Goal: Check status: Check status

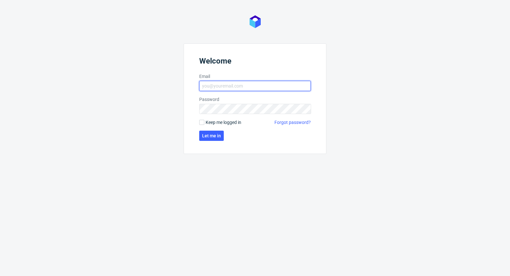
type input "michal.palasek@packhelp.com"
click at [203, 119] on label "Keep me logged in" at bounding box center [220, 122] width 42 height 6
click at [203, 120] on input "Keep me logged in" at bounding box center [201, 122] width 5 height 5
checkbox input "true"
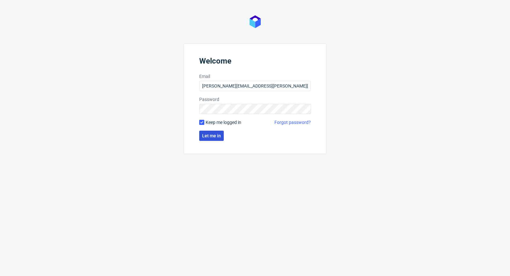
click at [209, 133] on span "Let me in" at bounding box center [211, 135] width 19 height 4
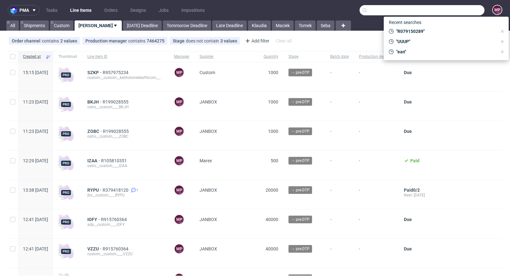
click at [457, 11] on input "text" at bounding box center [422, 10] width 125 height 10
paste input "R079150289"
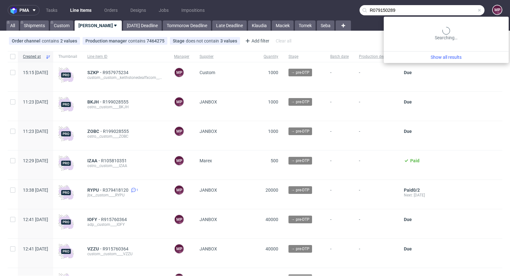
type input "R079150289"
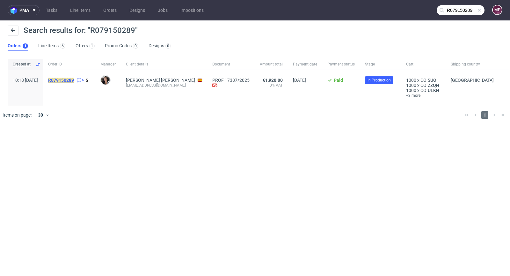
click at [74, 79] on mark "R079150289" at bounding box center [61, 79] width 26 height 5
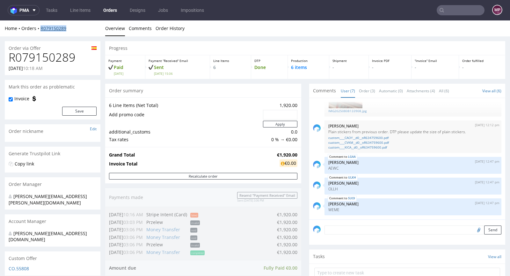
drag, startPoint x: 70, startPoint y: 29, endPoint x: 41, endPoint y: 29, distance: 29.3
click at [41, 29] on div "Home Orders R079150289" at bounding box center [53, 28] width 96 height 6
copy link "R079150289"
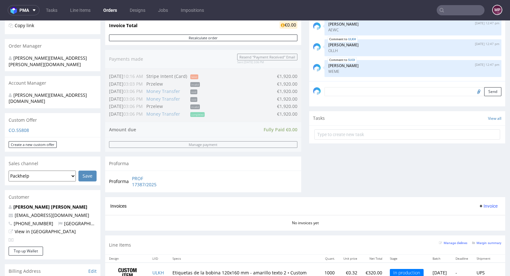
scroll to position [171, 0]
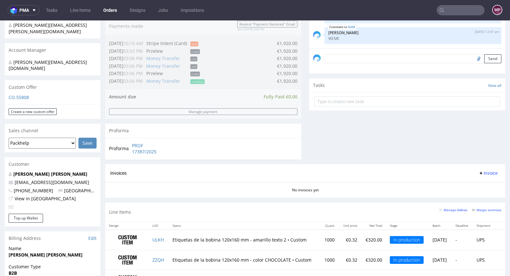
click at [462, 11] on input "text" at bounding box center [461, 10] width 48 height 10
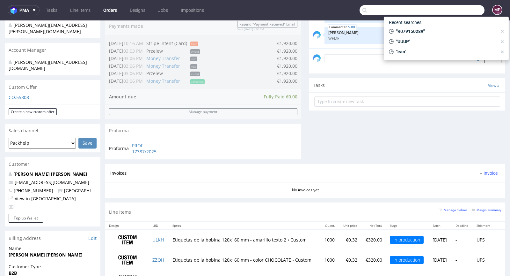
paste input "XBXH"
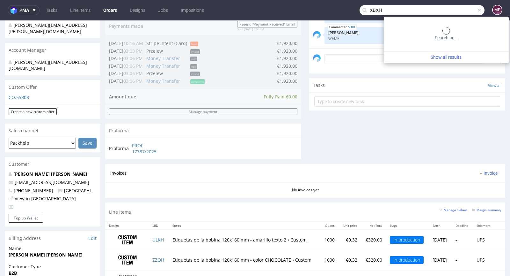
type input "XBXH"
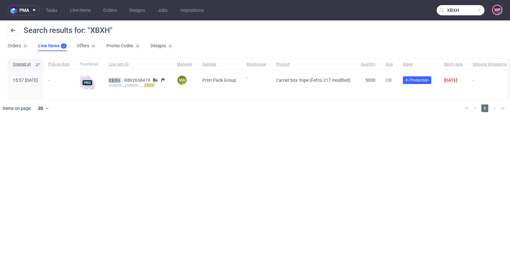
click at [121, 78] on mark "XBXH" at bounding box center [115, 79] width 12 height 5
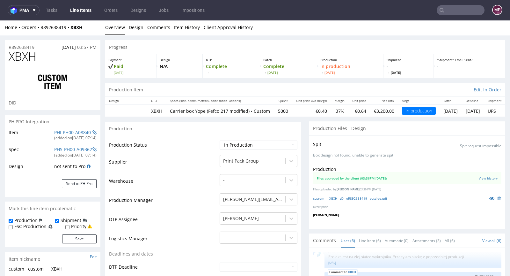
scroll to position [1, 0]
click at [490, 200] on icon at bounding box center [492, 197] width 5 height 4
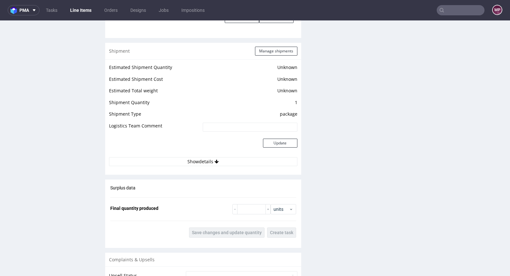
scroll to position [875, 0]
click at [243, 203] on input "number" at bounding box center [251, 208] width 29 height 10
type input "5070"
click at [248, 230] on span "Save changes and update quantity" at bounding box center [227, 232] width 70 height 4
click at [264, 46] on button "Manage shipments" at bounding box center [276, 50] width 42 height 9
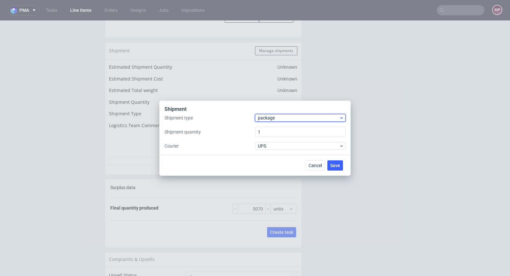
click at [288, 119] on span "package" at bounding box center [298, 117] width 81 height 6
click at [287, 134] on div "pallet" at bounding box center [300, 130] width 85 height 11
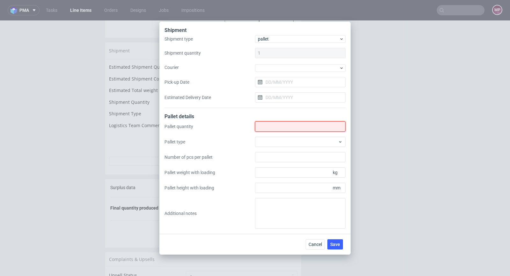
click at [285, 129] on input "Shipment type" at bounding box center [300, 126] width 91 height 10
type input "2"
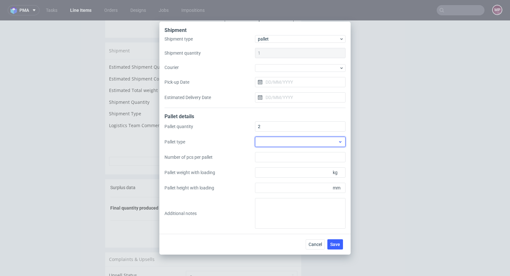
click at [299, 145] on div at bounding box center [300, 141] width 91 height 10
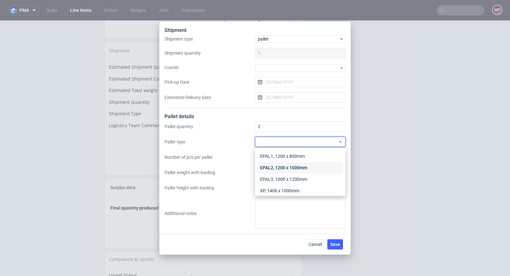
click at [294, 165] on div "EPAL2, 1200 x 1000mm" at bounding box center [300, 167] width 85 height 11
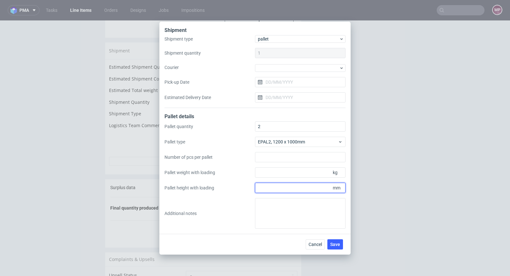
click at [296, 186] on input "Pallet height with loading" at bounding box center [300, 187] width 91 height 10
type input "1600"
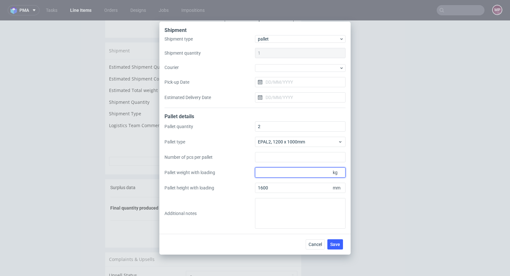
click at [297, 173] on input "Pallet weight with loading" at bounding box center [300, 172] width 91 height 10
type input "310"
click at [337, 240] on button "Save" at bounding box center [336, 244] width 16 height 10
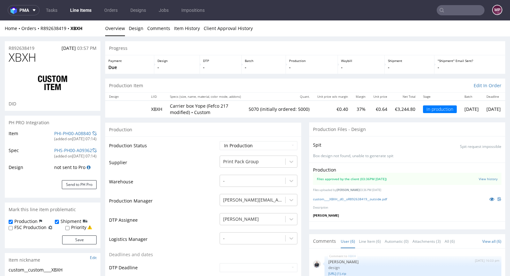
scroll to position [63, 0]
click at [262, 146] on select "Waiting for Artwork Waiting for Diecut Waiting for Mockup Waiting for DTP Waiti…" at bounding box center [259, 145] width 78 height 9
select select "production_complete"
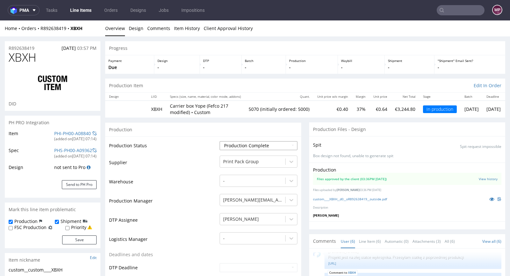
click at [220, 141] on select "Waiting for Artwork Waiting for Diecut Waiting for Mockup Waiting for DTP Waiti…" at bounding box center [259, 145] width 78 height 9
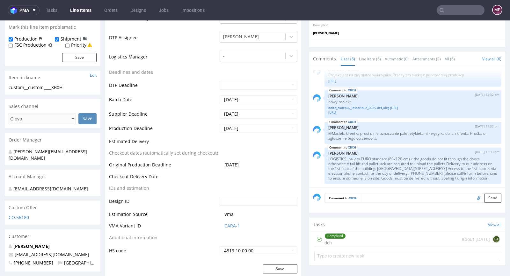
scroll to position [229, 0]
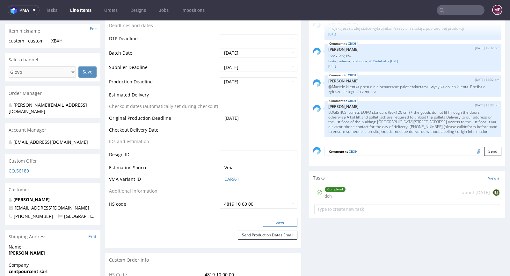
click at [277, 221] on button "Save" at bounding box center [280, 222] width 34 height 9
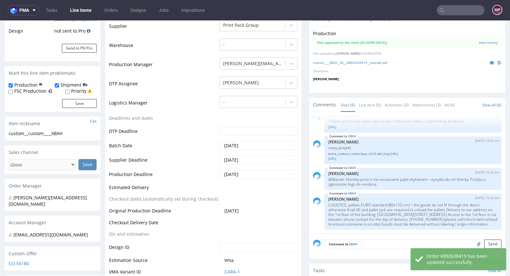
scroll to position [49, 0]
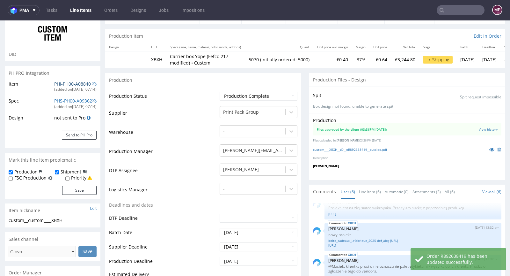
click at [76, 82] on link "PHI-PH00-A08840" at bounding box center [72, 84] width 37 height 6
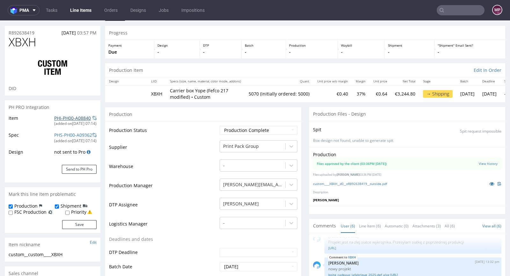
scroll to position [0, 0]
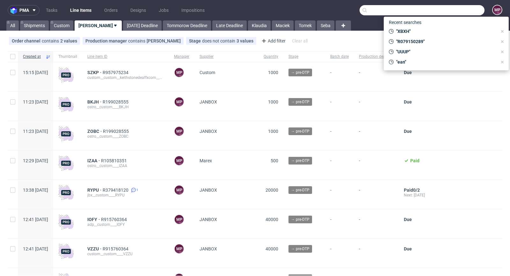
click at [468, 13] on input "text" at bounding box center [422, 10] width 125 height 10
paste input "JCUF"
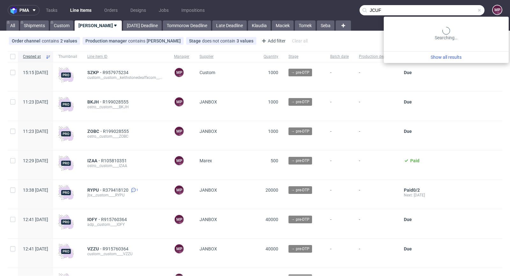
type input "JCUF"
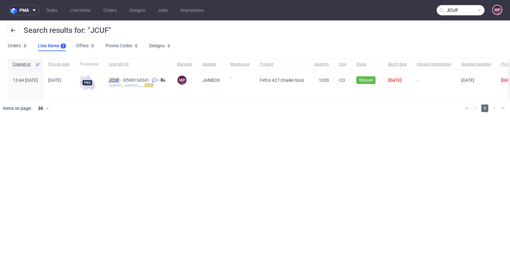
click at [120, 78] on mark "JCUF" at bounding box center [114, 79] width 11 height 5
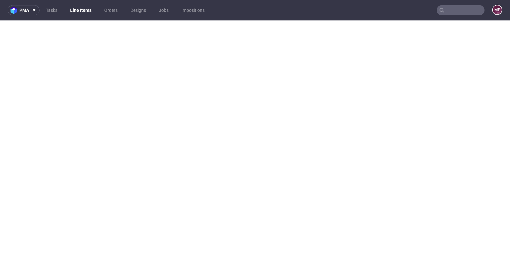
select select "in_progress"
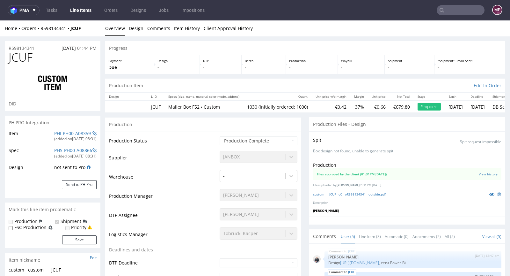
scroll to position [12, 0]
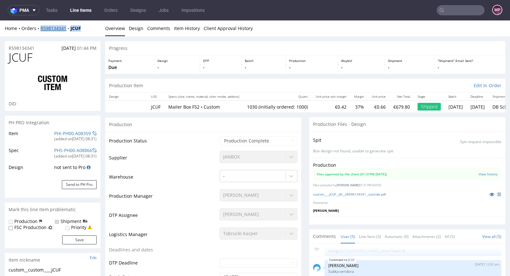
drag, startPoint x: 88, startPoint y: 29, endPoint x: 41, endPoint y: 29, distance: 47.5
click at [41, 29] on div "Home Orders R598134341 JCUF" at bounding box center [53, 28] width 96 height 6
copy div "R598134341 JCUF"
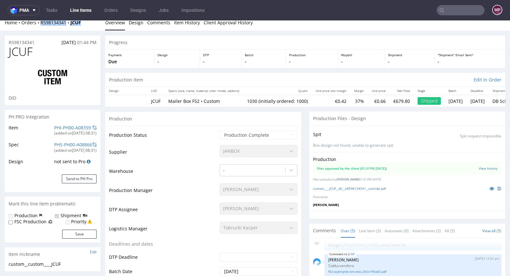
scroll to position [0, 0]
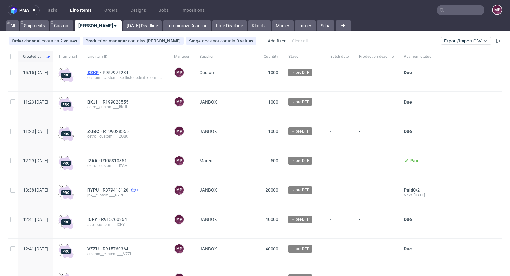
click at [103, 71] on span "SZKP" at bounding box center [94, 72] width 15 height 5
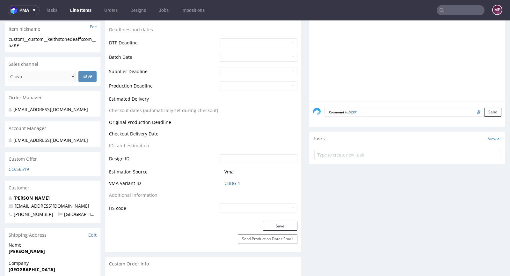
scroll to position [262, 0]
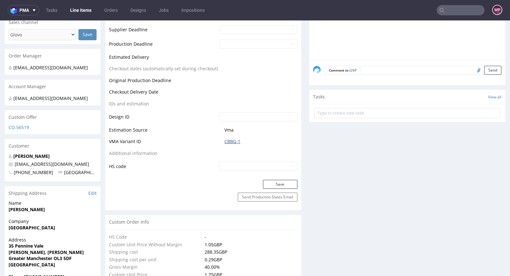
click at [233, 139] on link "CBBG-1" at bounding box center [233, 141] width 16 height 6
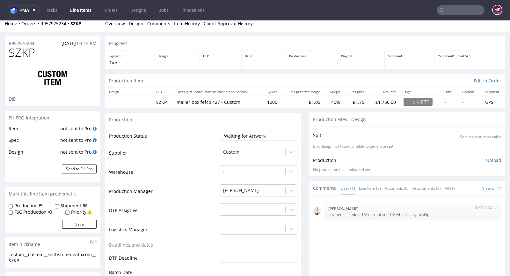
scroll to position [0, 0]
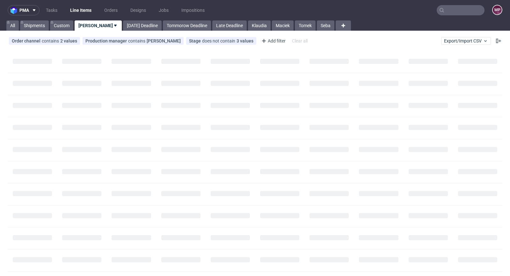
click at [448, 13] on input "text" at bounding box center [461, 10] width 48 height 10
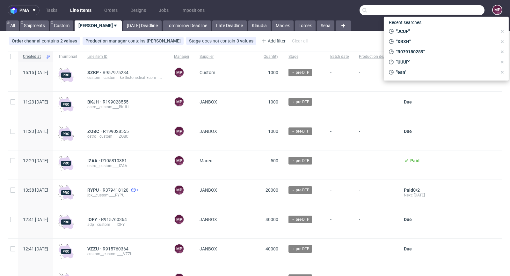
paste input "MWDT"
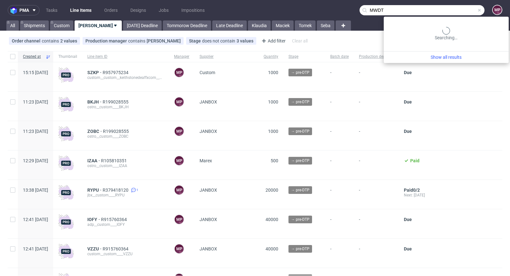
type input "MWDT"
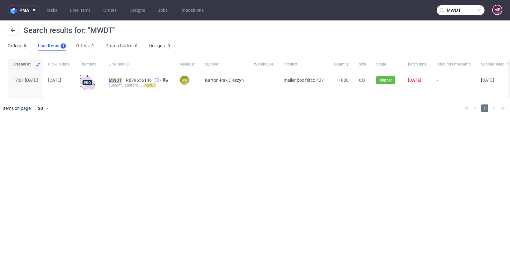
click at [122, 79] on mark "MWDT" at bounding box center [115, 79] width 13 height 5
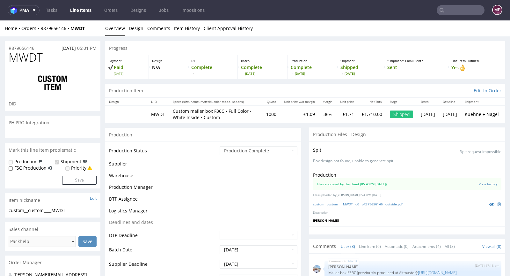
scroll to position [91, 0]
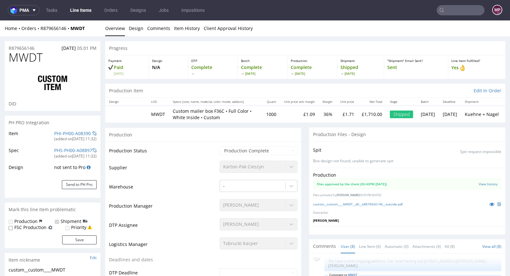
select select "in_progress"
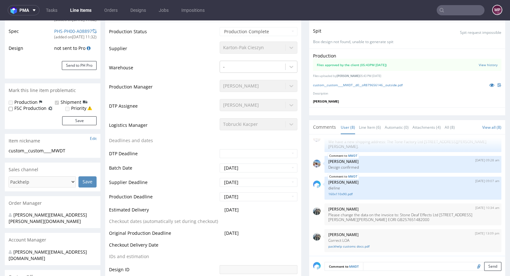
scroll to position [0, 0]
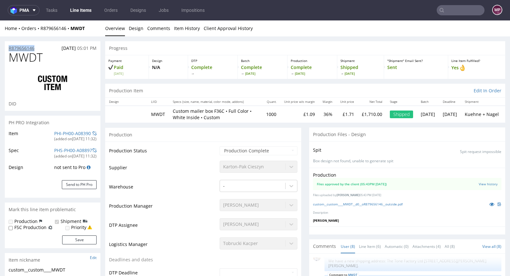
drag, startPoint x: 43, startPoint y: 47, endPoint x: 9, endPoint y: 48, distance: 34.1
click at [9, 48] on div "R879656146 24.02.2025 05:01 PM" at bounding box center [53, 46] width 96 height 10
copy p "R879656146"
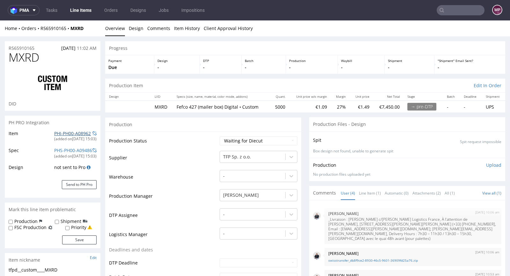
click at [64, 132] on link "PHI-PH00-A08962" at bounding box center [72, 133] width 37 height 6
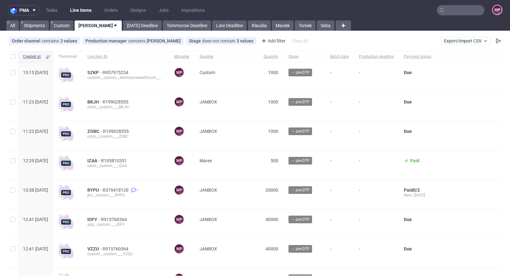
click at [464, 13] on input "text" at bounding box center [461, 10] width 48 height 10
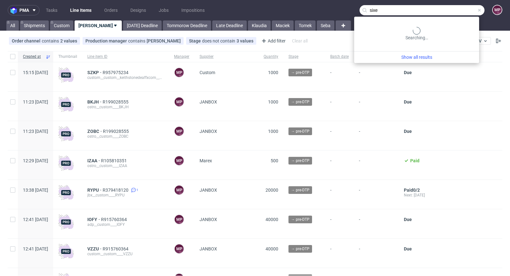
type input "sixe"
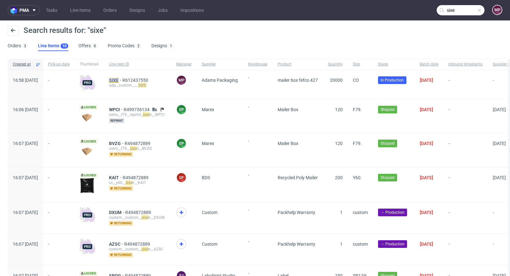
click at [119, 79] on mark "SIXE" at bounding box center [114, 79] width 10 height 5
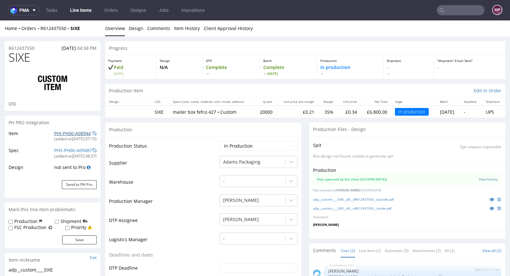
click at [75, 134] on link "PHI-PH00-A08944" at bounding box center [72, 133] width 37 height 6
